Goal: Information Seeking & Learning: Understand process/instructions

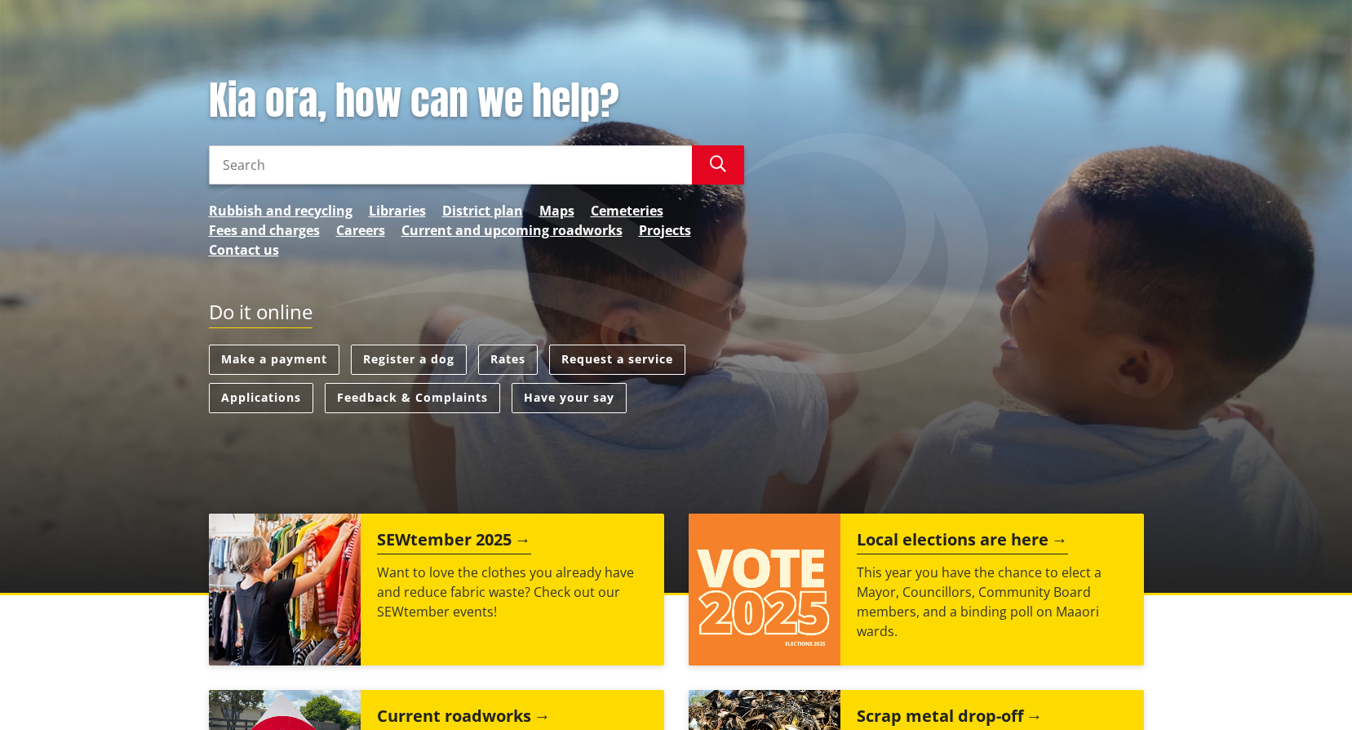
scroll to position [163, 0]
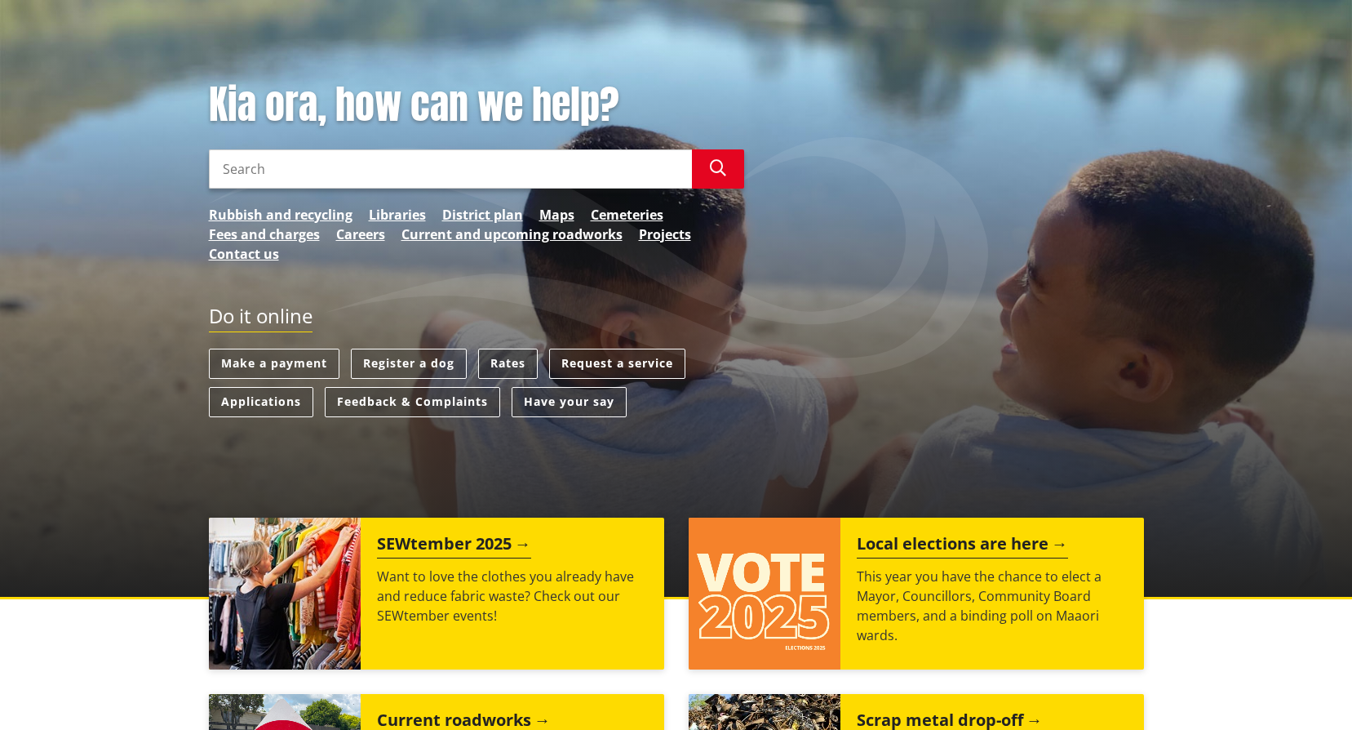
click at [505, 362] on link "Rates" at bounding box center [508, 363] width 60 height 30
click at [477, 363] on ul "Make a payment Register a dog Rates Request a service Applications Feedback & C…" at bounding box center [476, 386] width 535 height 77
click at [482, 362] on link "Rates" at bounding box center [508, 363] width 60 height 30
click at [502, 366] on link "Rates" at bounding box center [508, 363] width 60 height 30
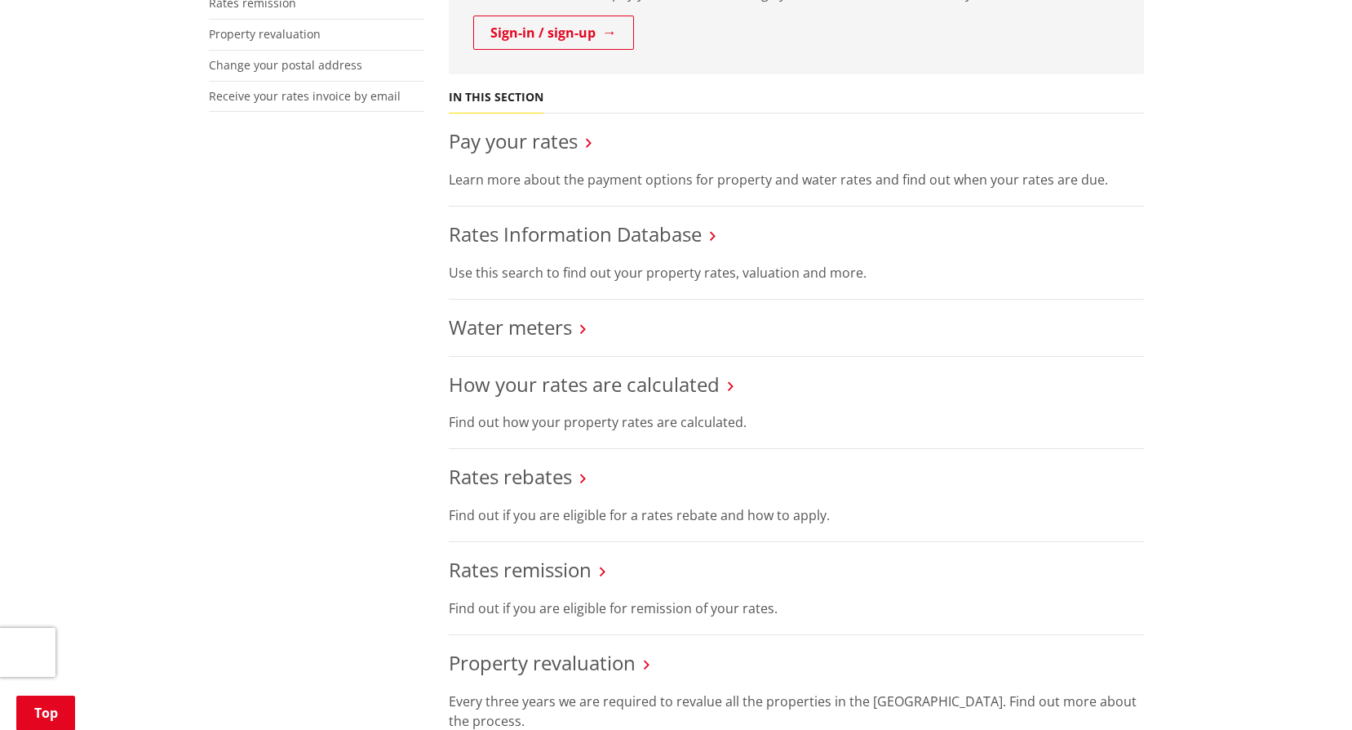
scroll to position [571, 0]
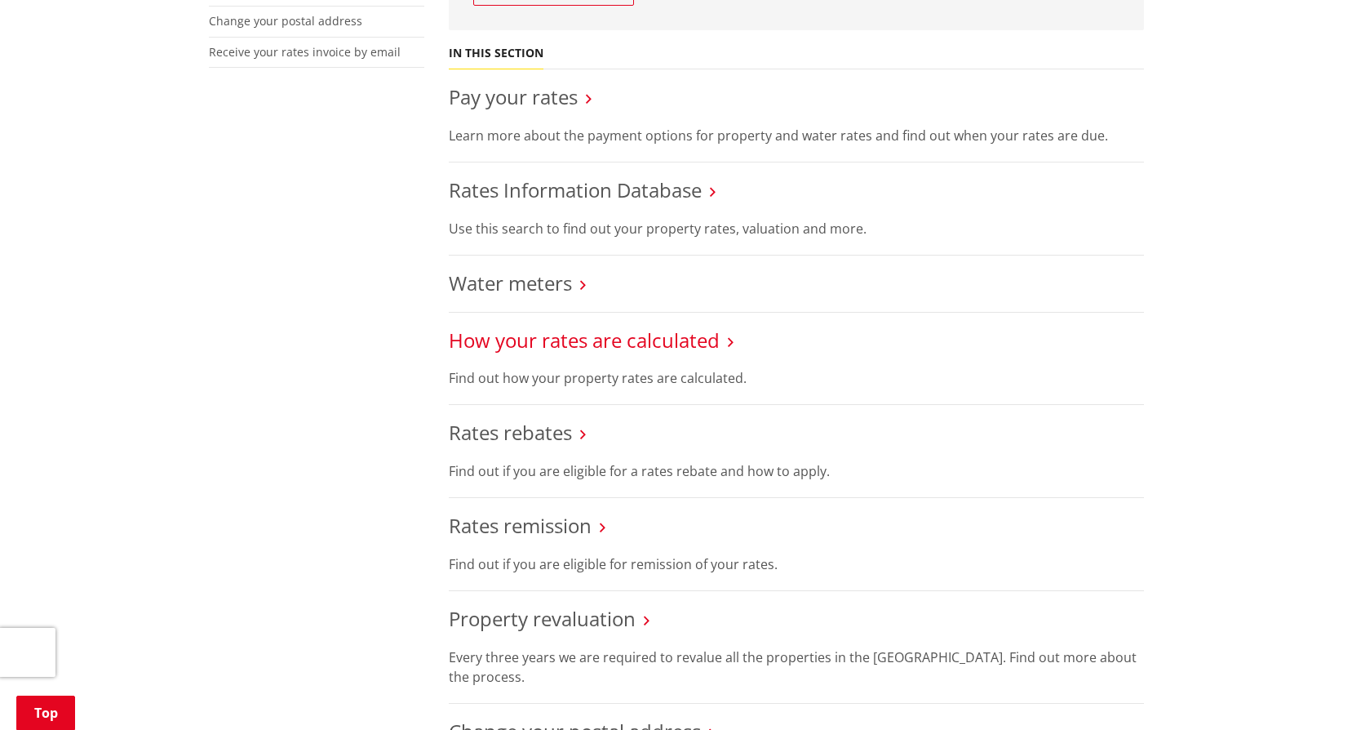
click at [464, 326] on link "How your rates are calculated" at bounding box center [584, 339] width 271 height 27
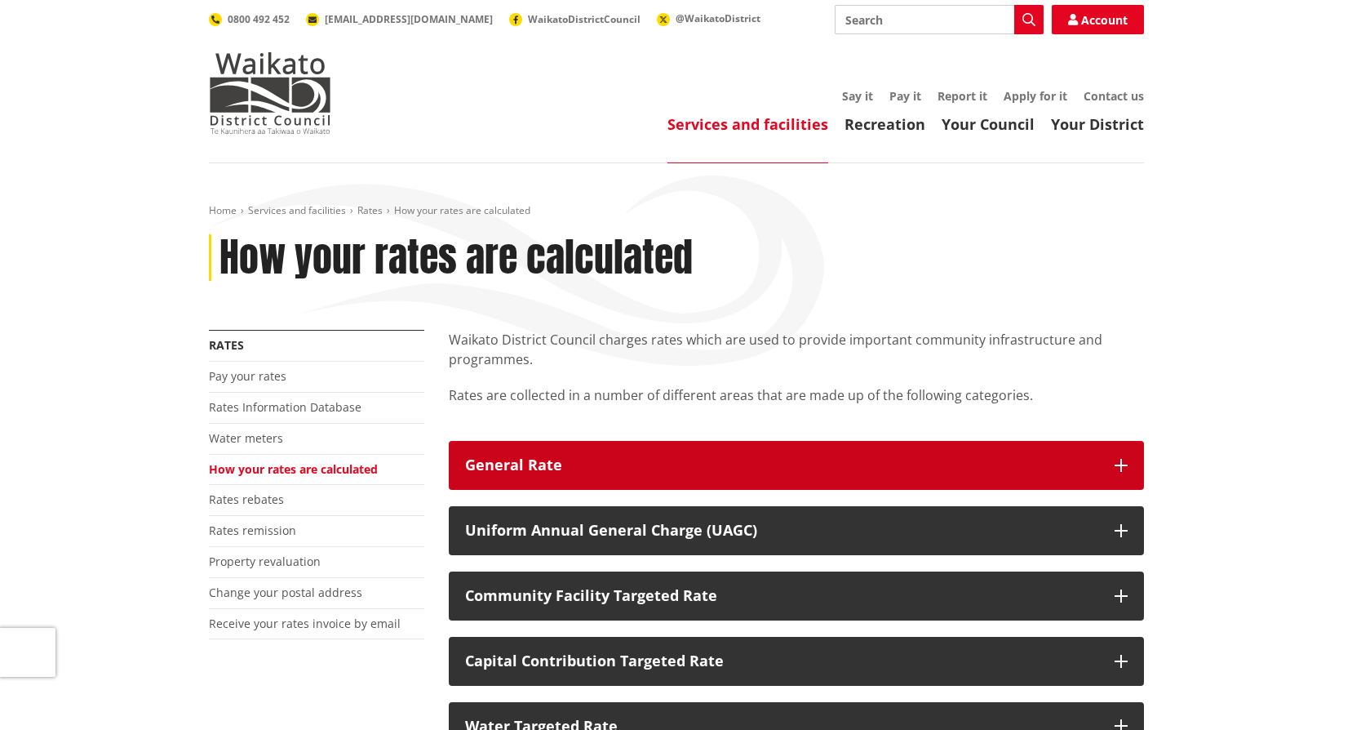
click at [513, 468] on div "General Rate" at bounding box center [781, 465] width 633 height 16
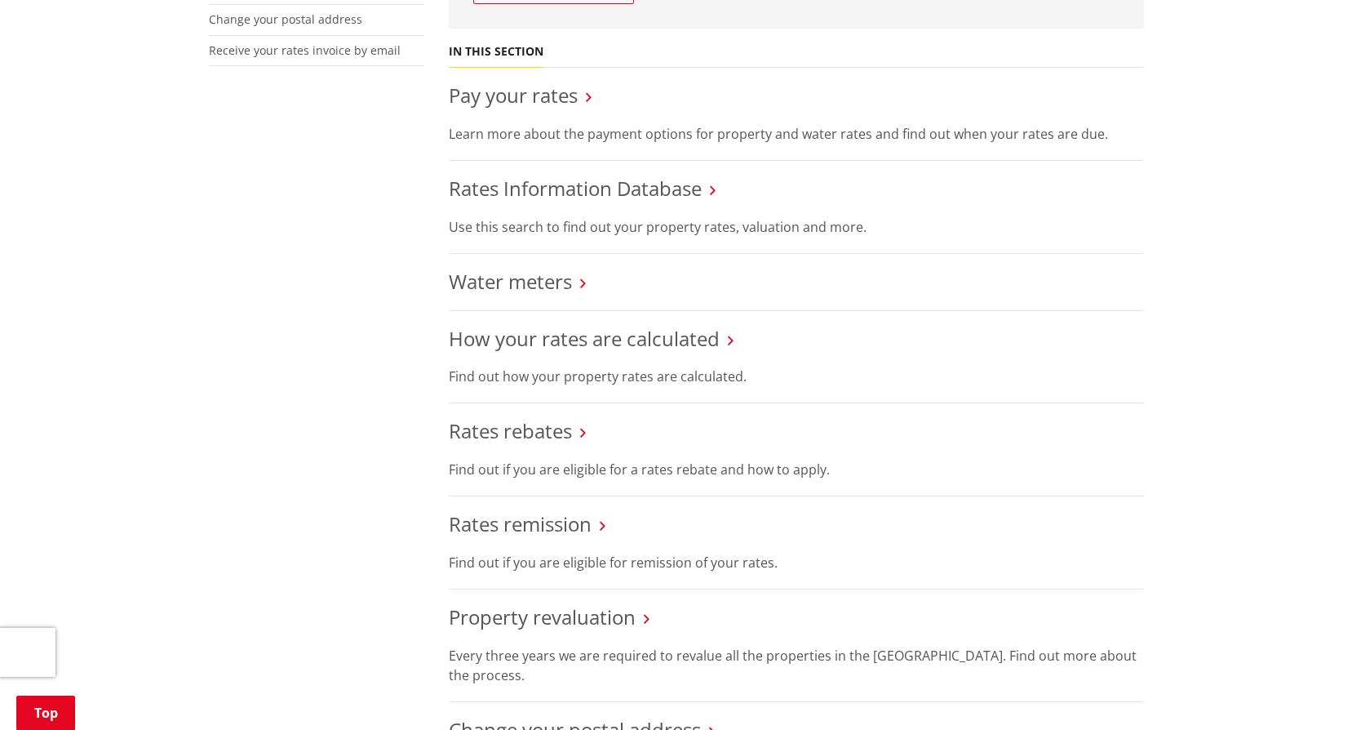
scroll to position [571, 0]
click at [512, 202] on link "Rates Information Database" at bounding box center [575, 189] width 253 height 27
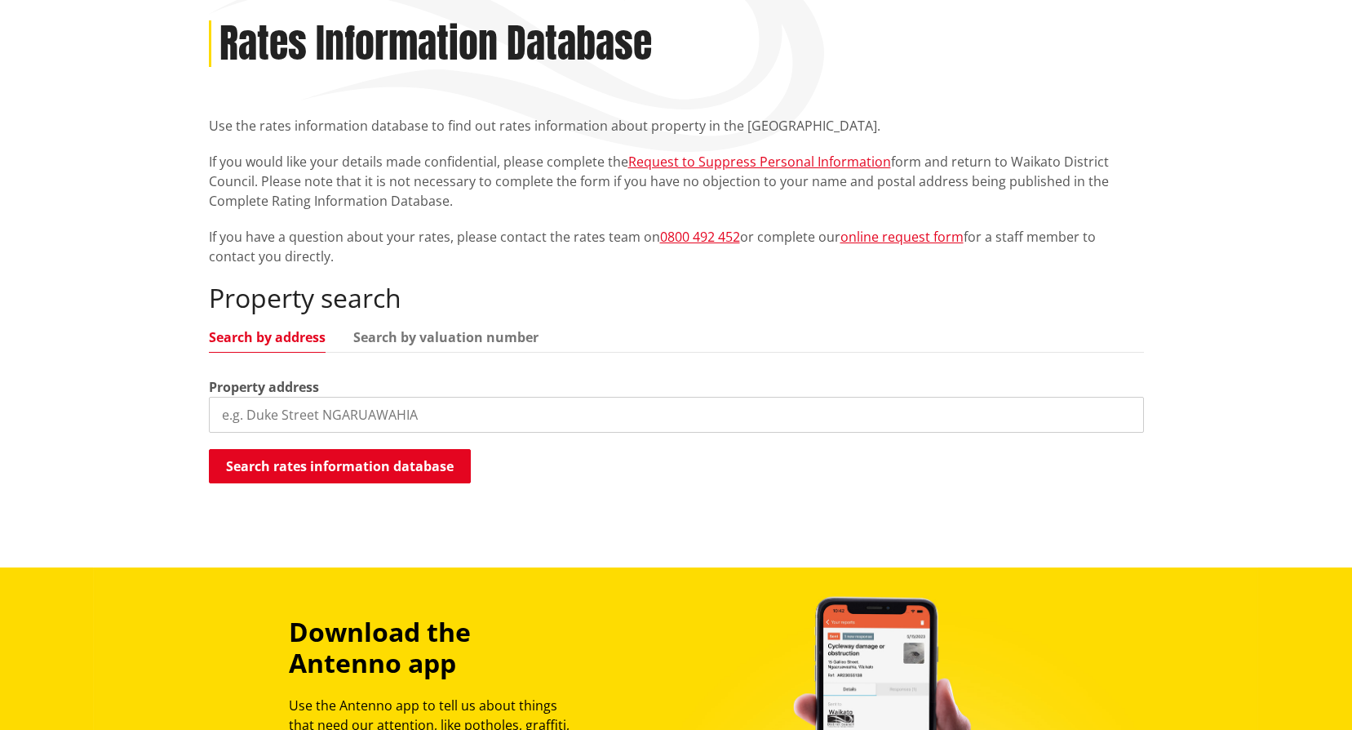
scroll to position [245, 0]
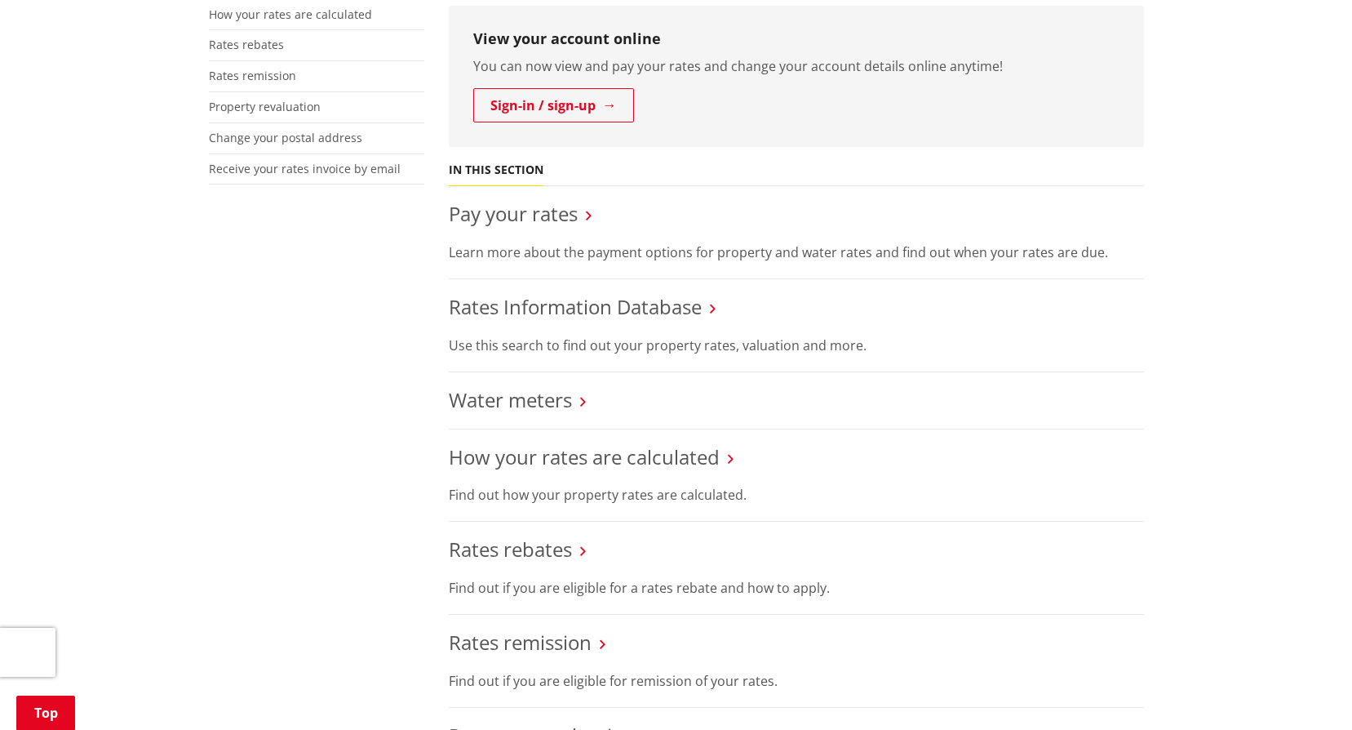
scroll to position [245, 0]
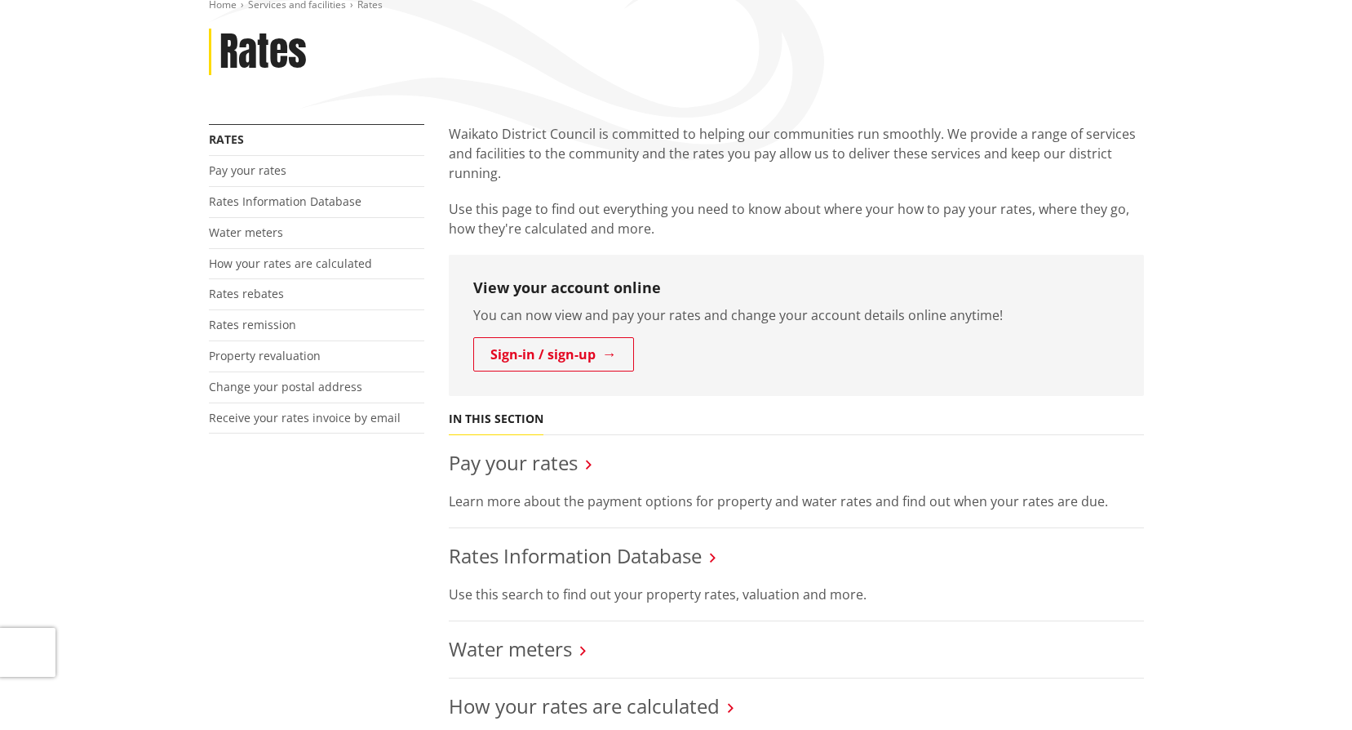
scroll to position [245, 0]
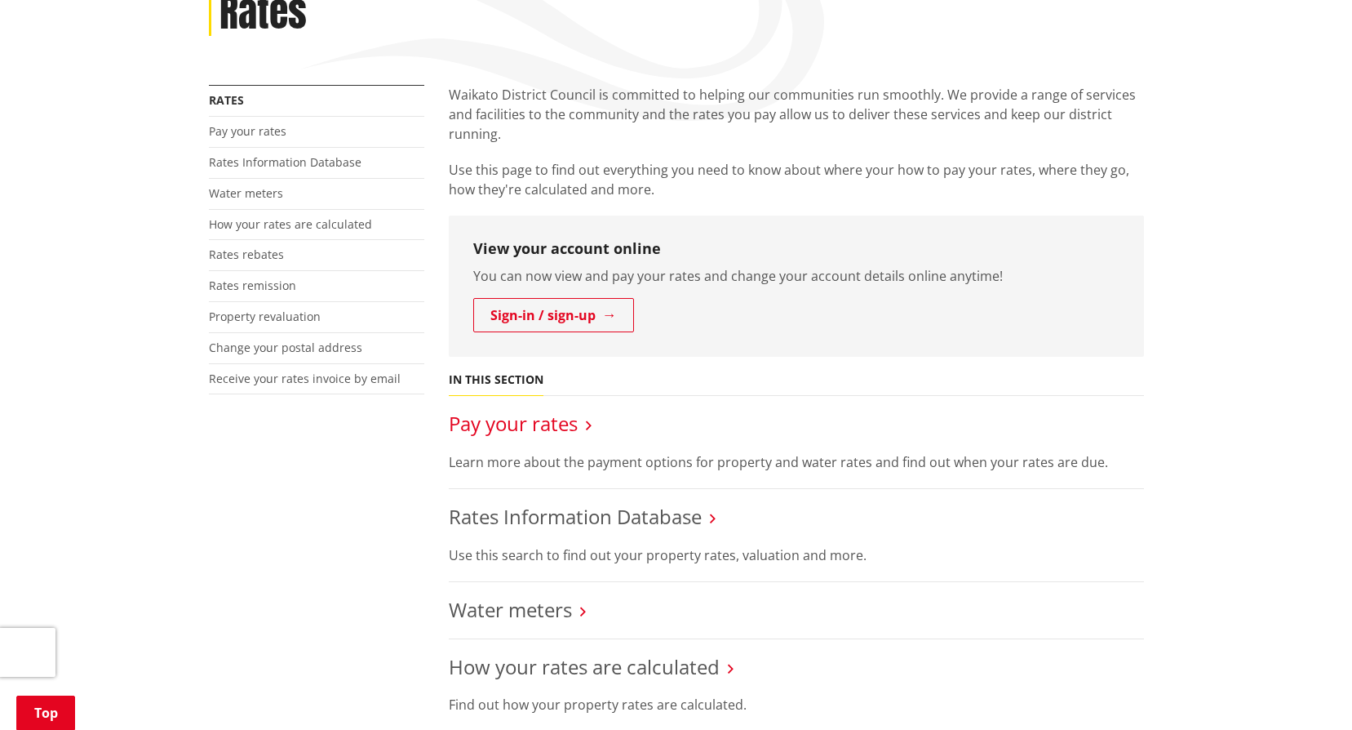
click at [538, 433] on link "Pay your rates" at bounding box center [513, 423] width 129 height 27
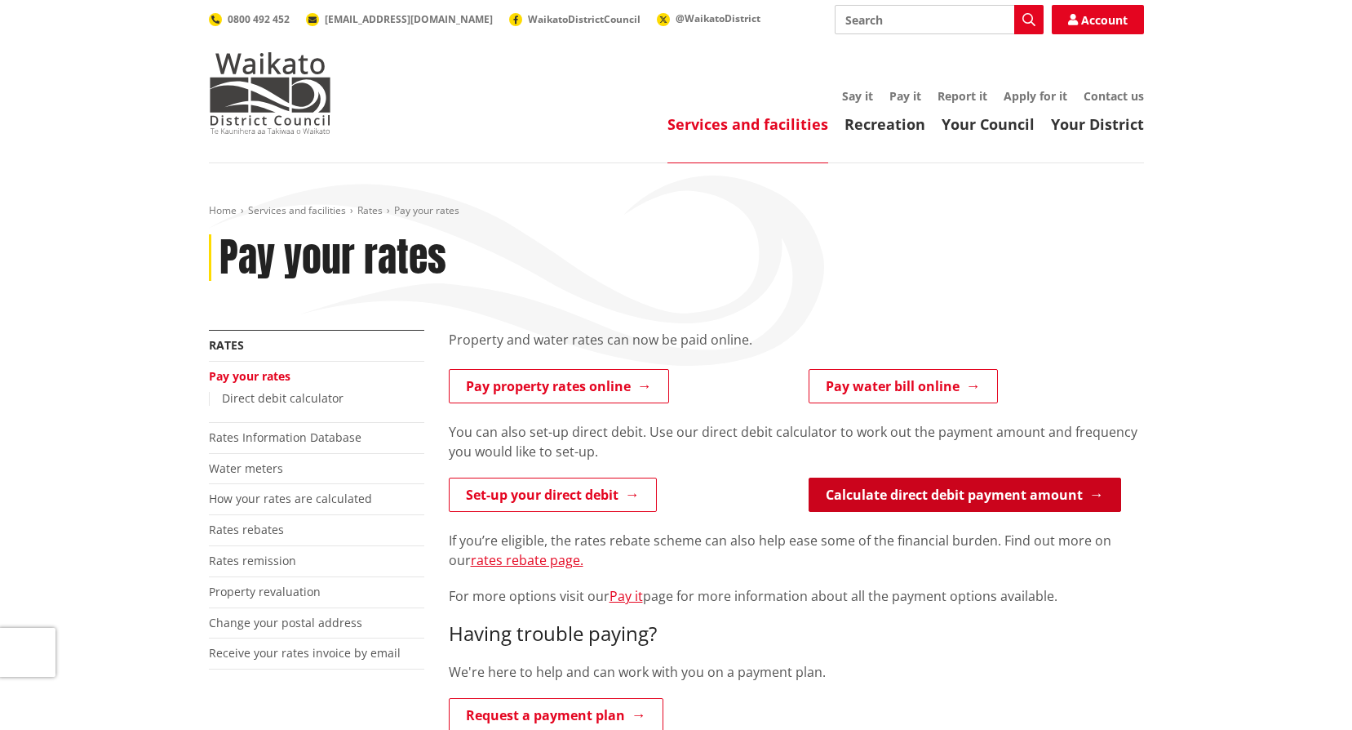
click at [854, 496] on link "Calculate direct debit payment amount" at bounding box center [965, 494] width 313 height 34
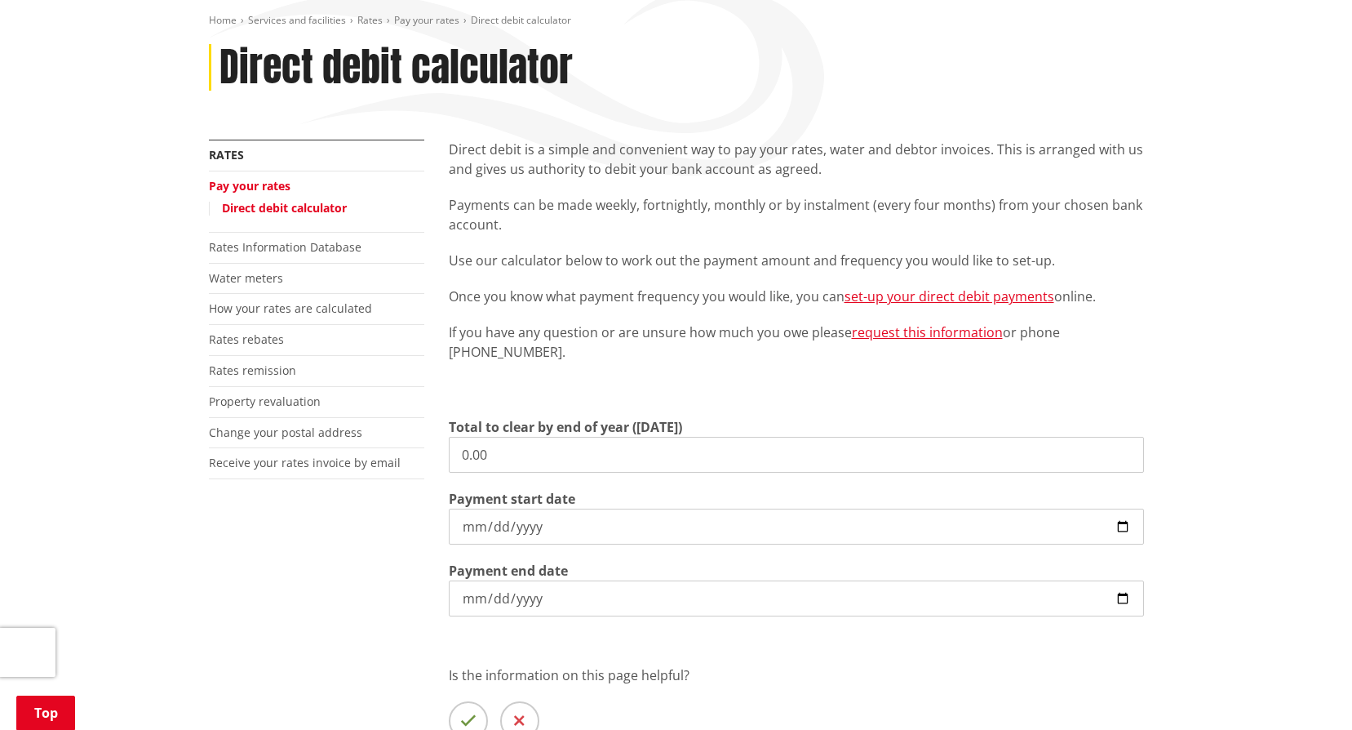
scroll to position [245, 0]
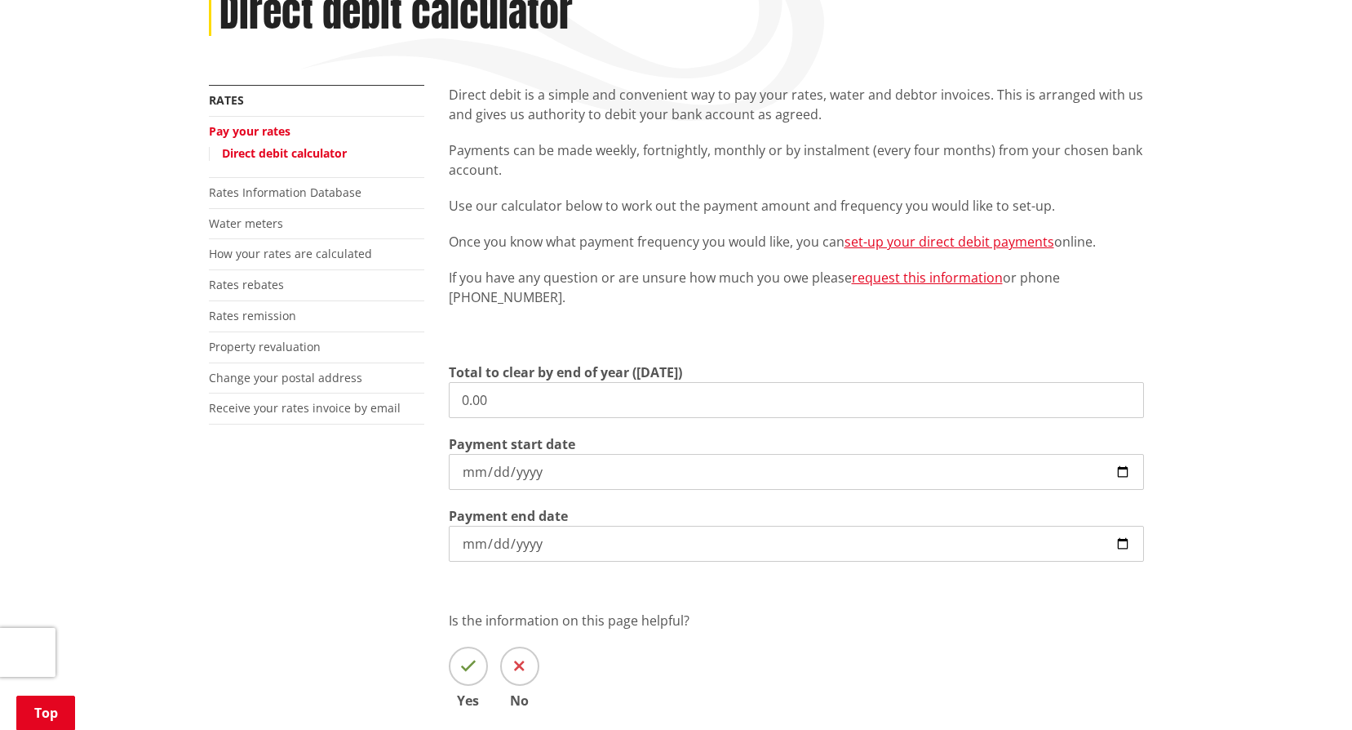
click at [532, 399] on input "0.00" at bounding box center [796, 400] width 695 height 36
type input "0"
type input "4,478.36"
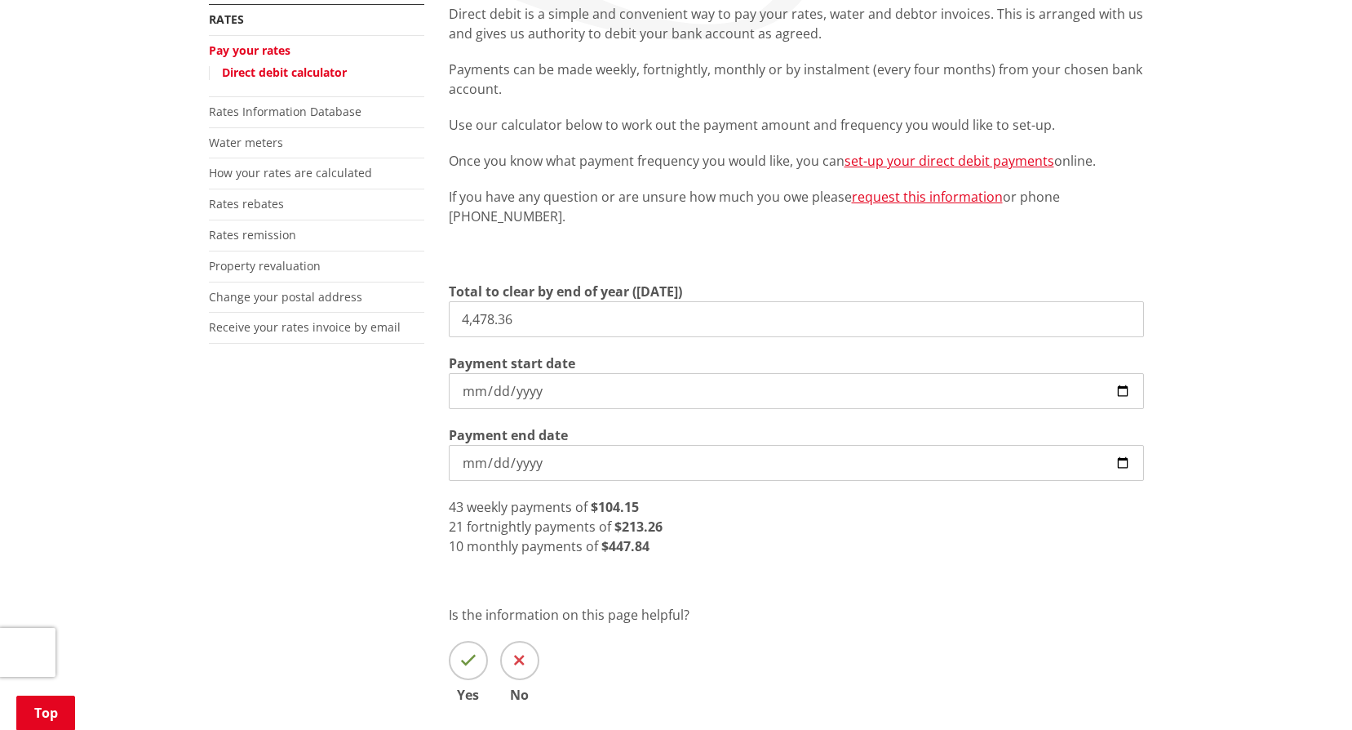
scroll to position [326, 0]
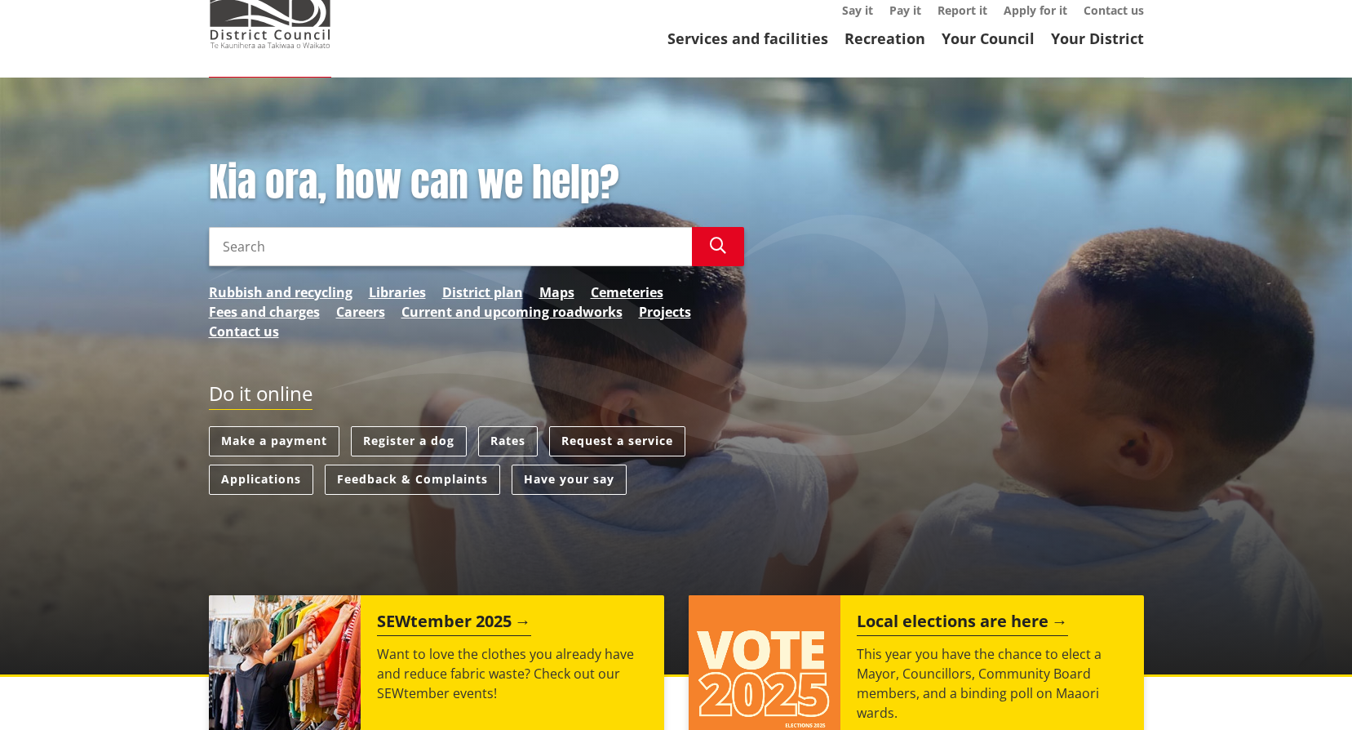
scroll to position [163, 0]
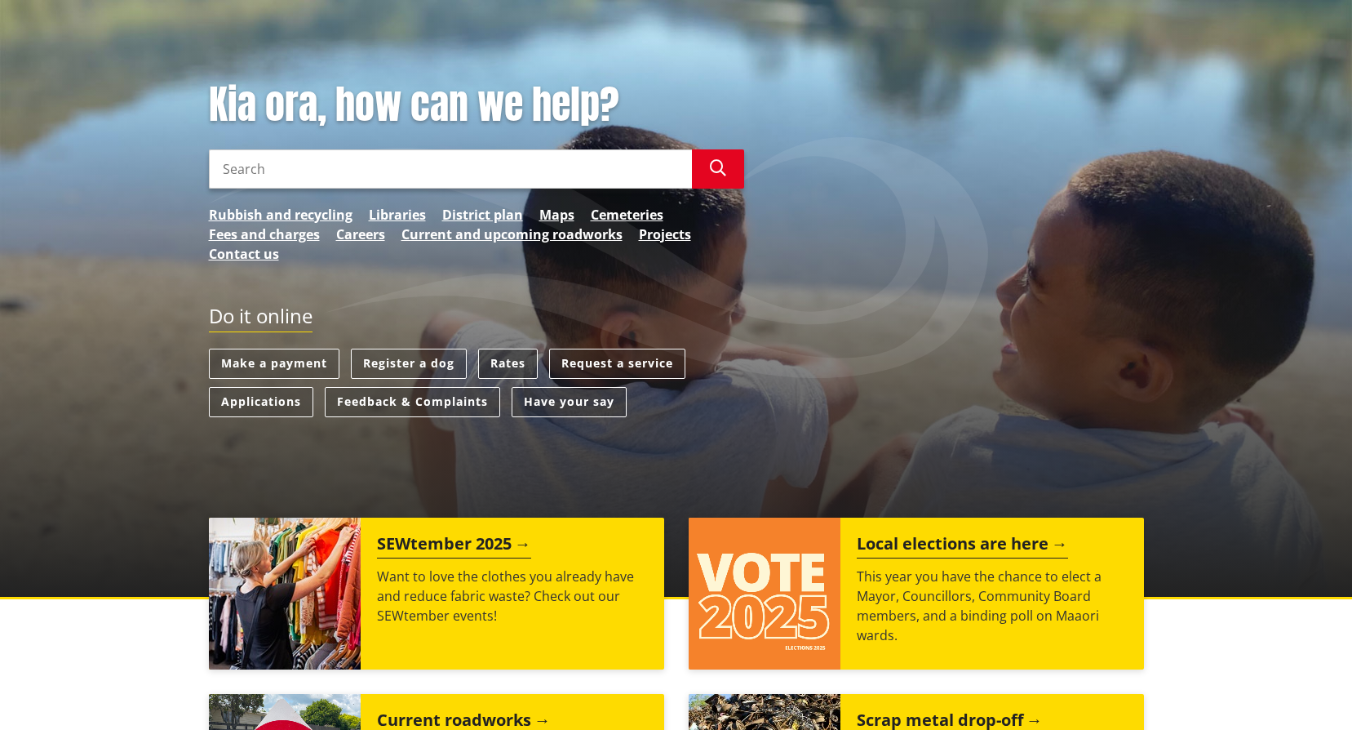
click at [485, 350] on link "Rates" at bounding box center [508, 363] width 60 height 30
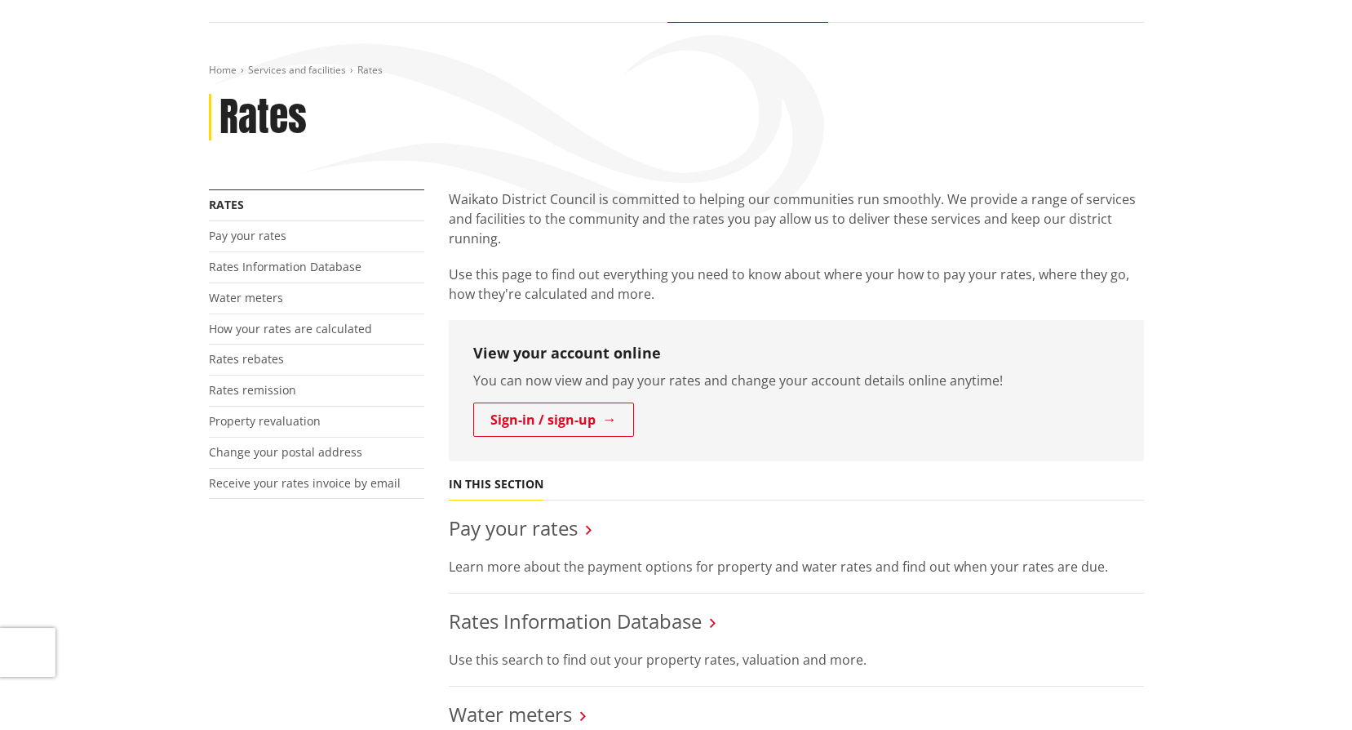
scroll to position [163, 0]
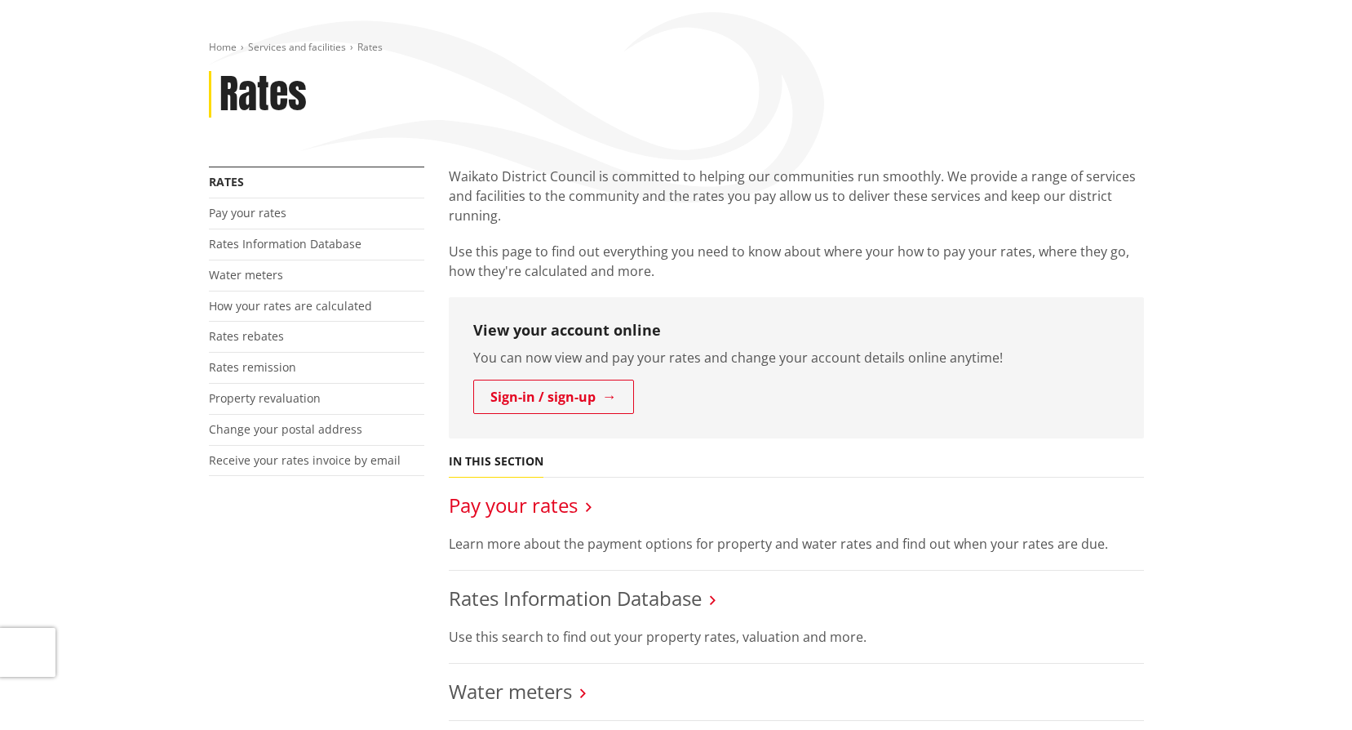
click at [563, 510] on link "Pay your rates" at bounding box center [513, 504] width 129 height 27
